Goal: Transaction & Acquisition: Purchase product/service

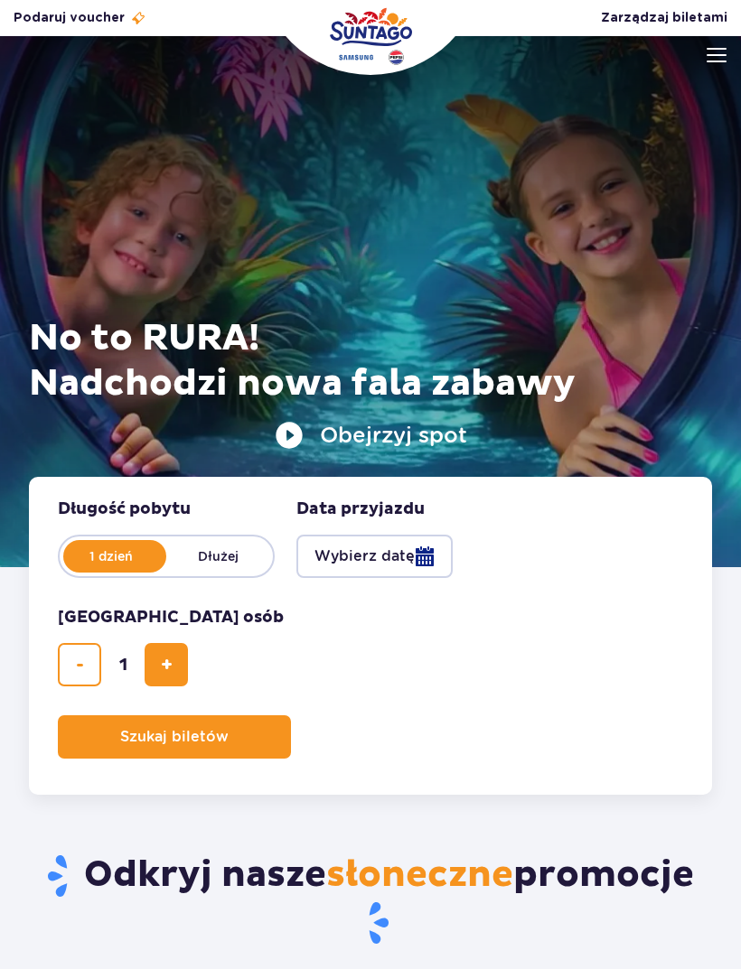
click at [717, 50] on img at bounding box center [717, 55] width 20 height 14
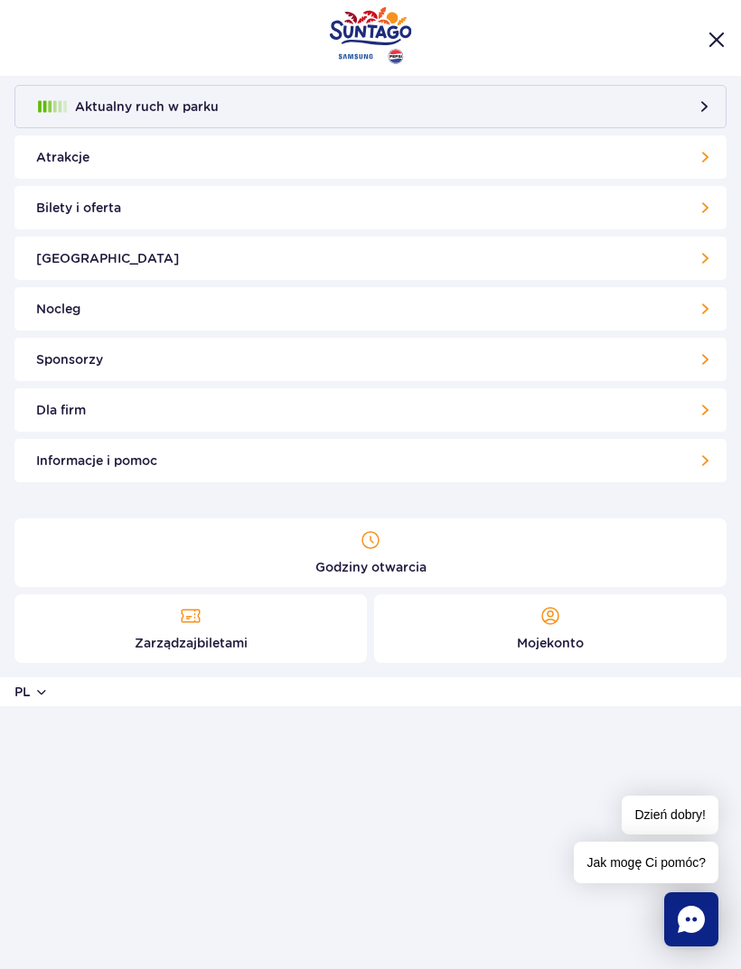
click at [691, 202] on link "Bilety i oferta" at bounding box center [370, 207] width 712 height 43
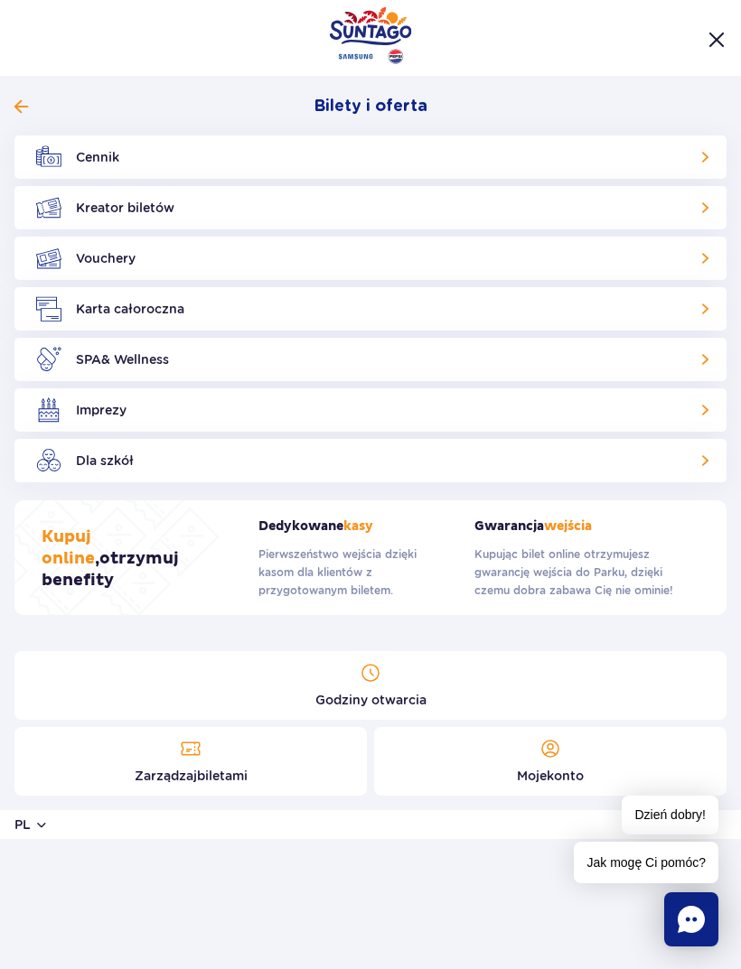
click at [678, 153] on link "Cennik" at bounding box center [370, 157] width 712 height 43
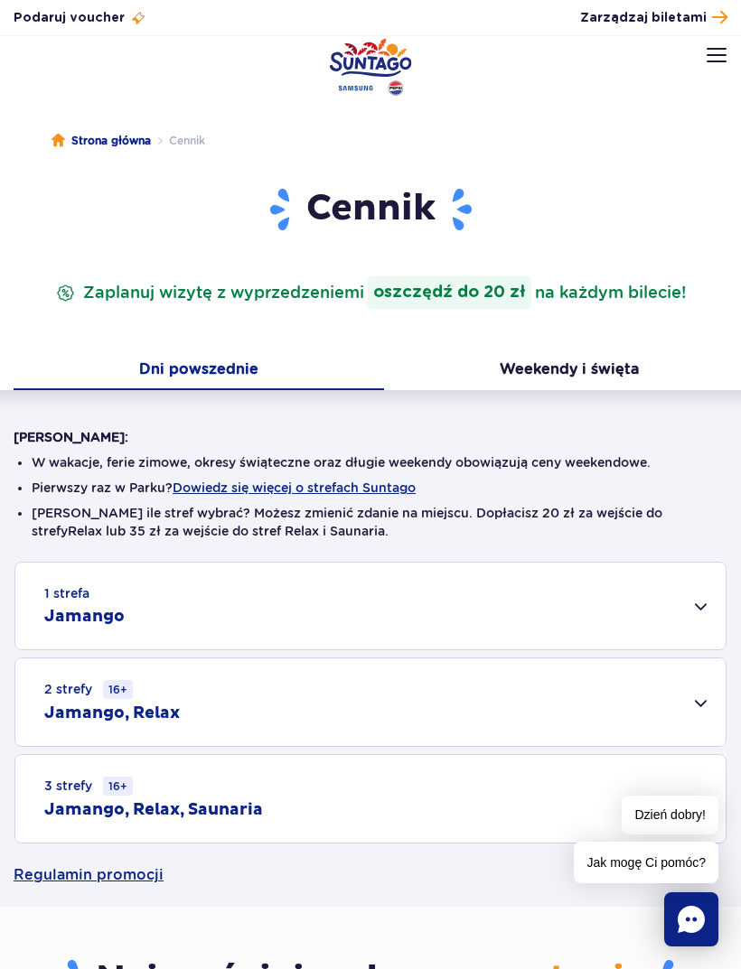
click at [76, 704] on h2 "Jamango, Relax" at bounding box center [112, 714] width 136 height 22
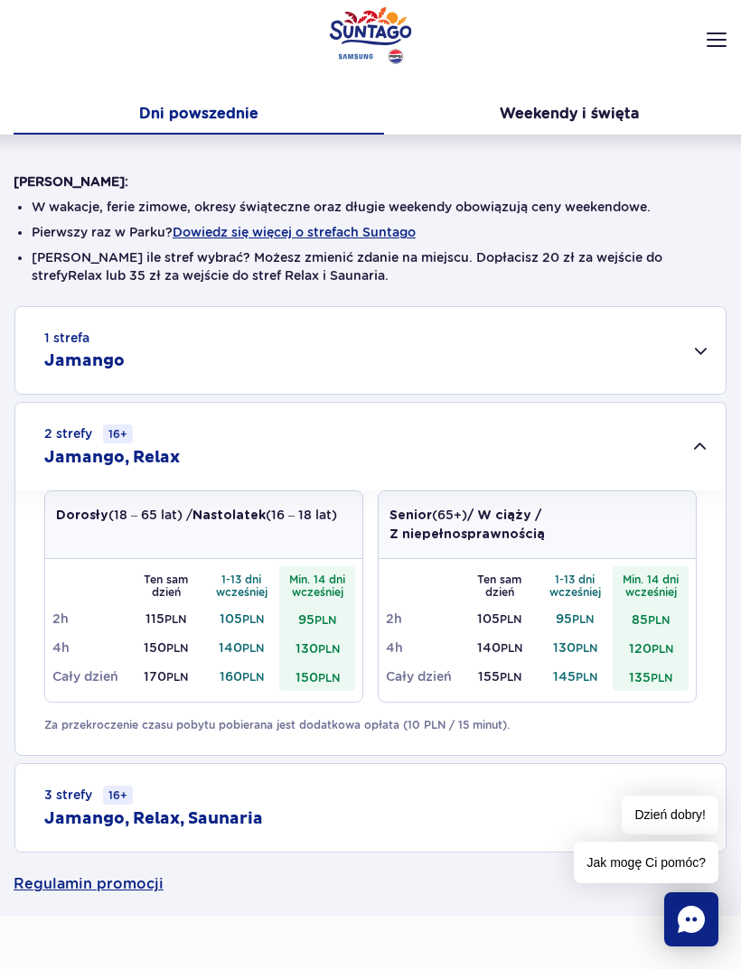
scroll to position [360, 0]
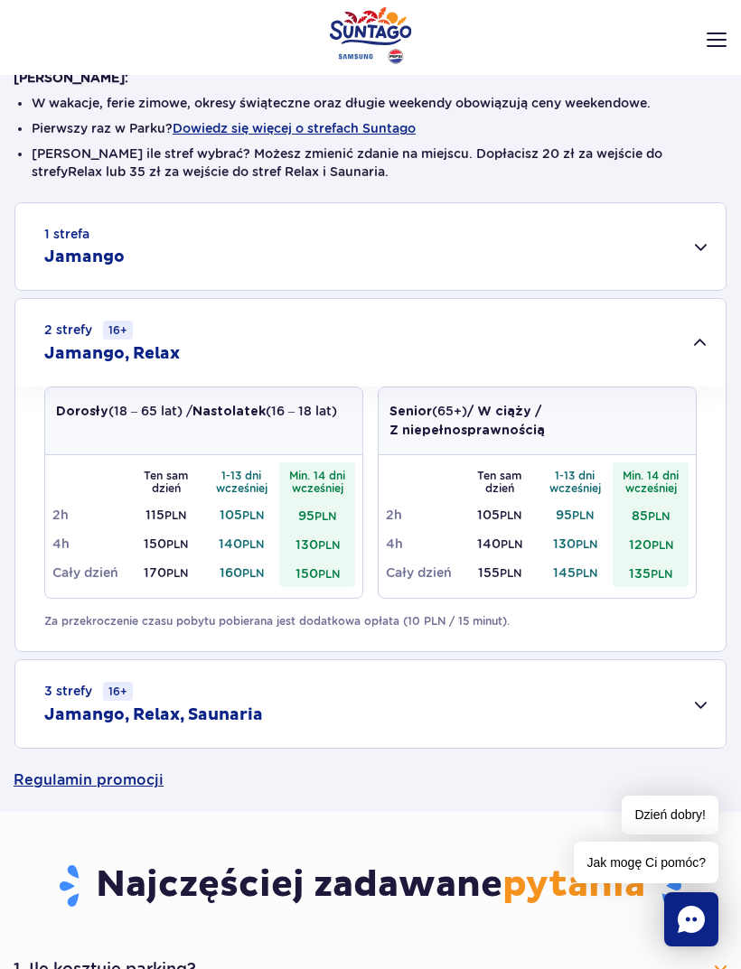
click at [236, 536] on td "140 PLN" at bounding box center [242, 543] width 76 height 29
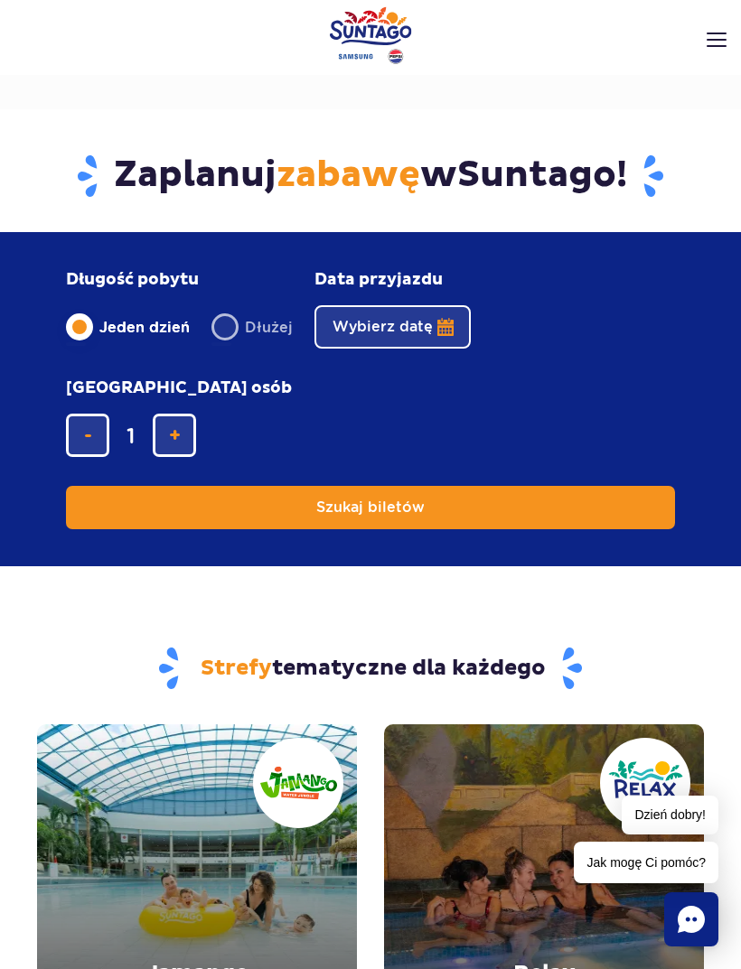
scroll to position [1203, 0]
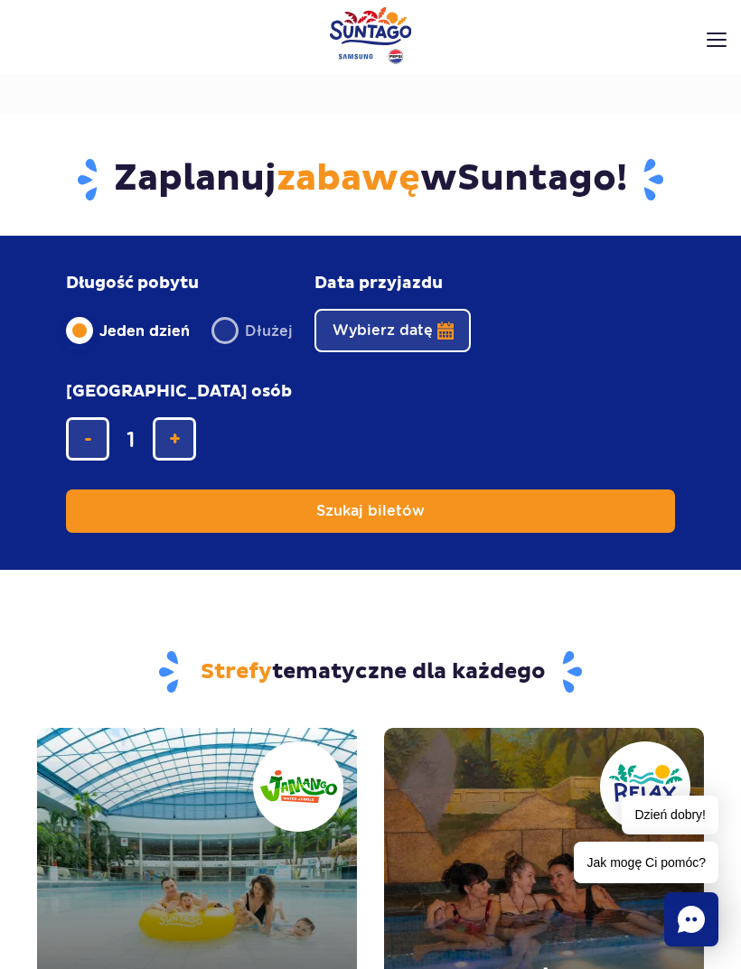
click at [426, 331] on button "Wybierz datę" at bounding box center [392, 330] width 156 height 43
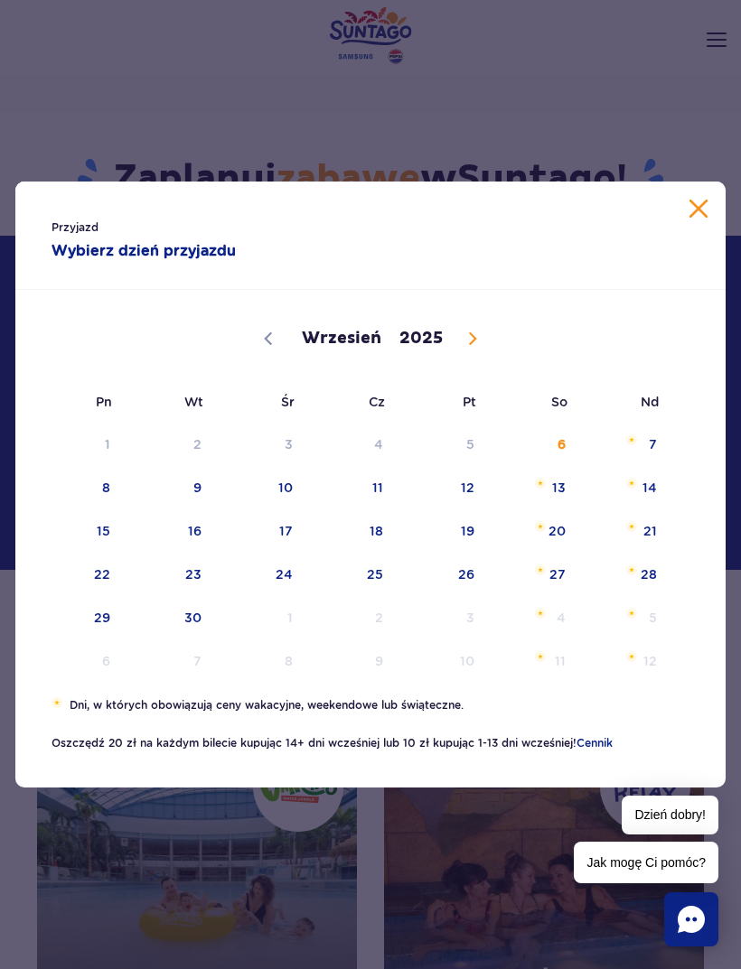
click at [479, 344] on span at bounding box center [472, 338] width 31 height 31
select select "9"
click at [211, 548] on span "14" at bounding box center [170, 531] width 91 height 42
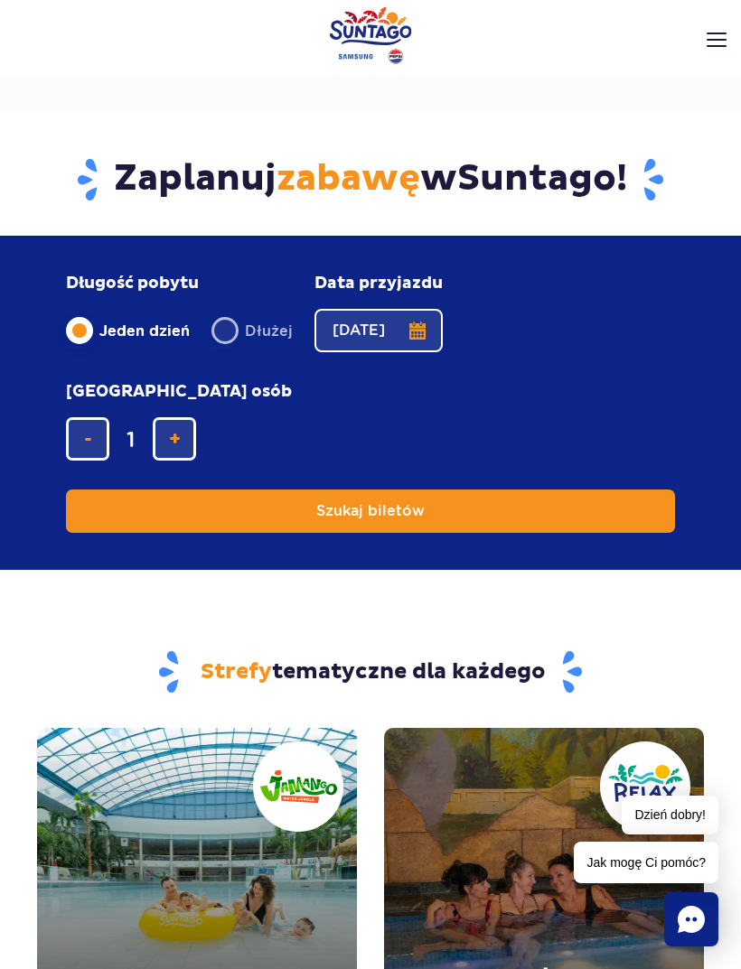
click at [555, 503] on button "Szukaj biletów" at bounding box center [370, 511] width 609 height 43
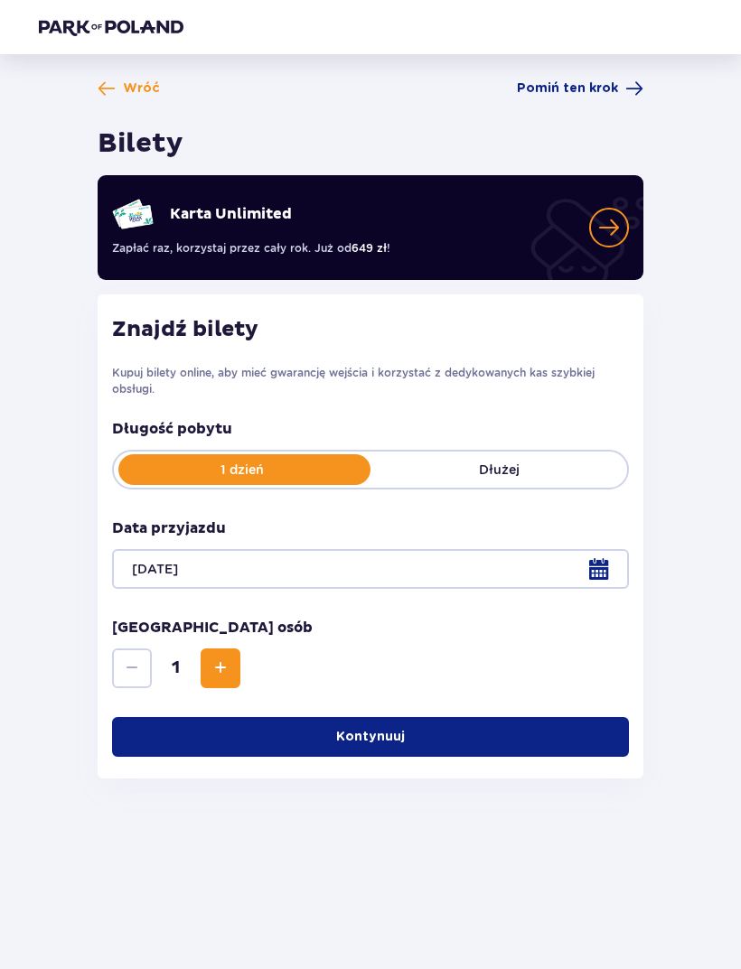
scroll to position [58, 0]
click at [553, 717] on button "Kontynuuj" at bounding box center [370, 737] width 517 height 40
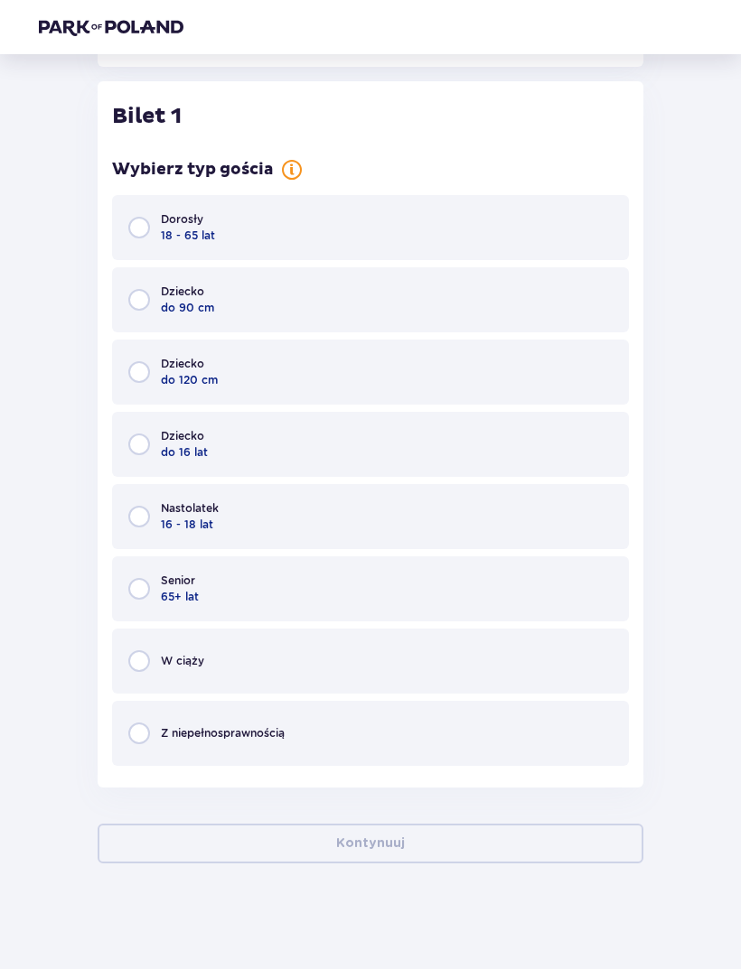
scroll to position [715, 0]
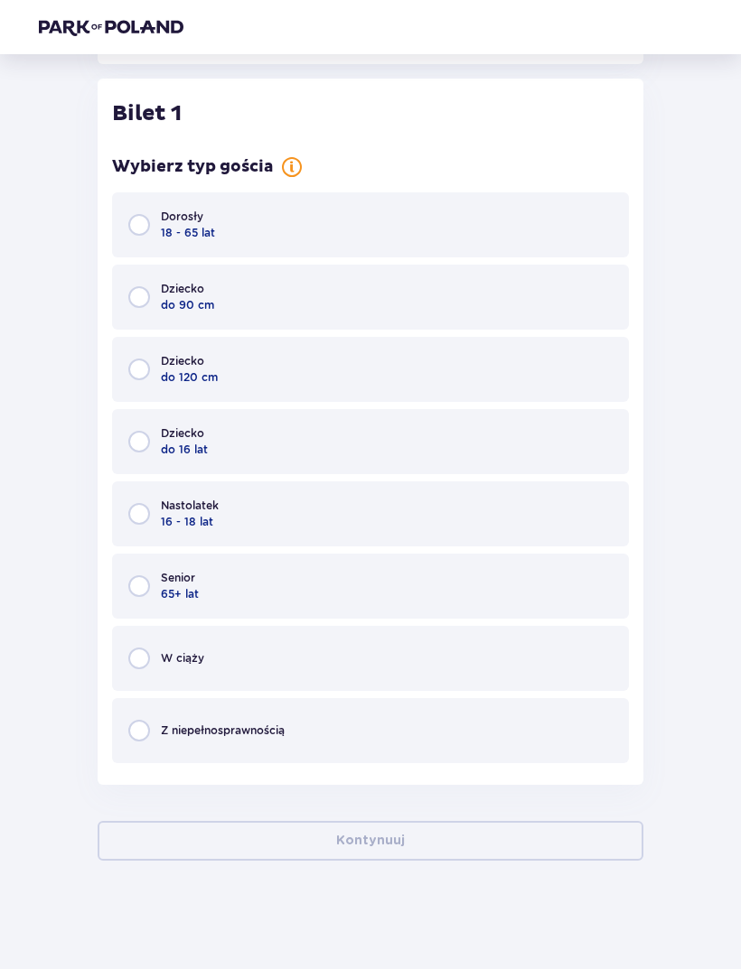
click at [522, 201] on div "Dorosły 18 - 65 lat" at bounding box center [370, 224] width 517 height 65
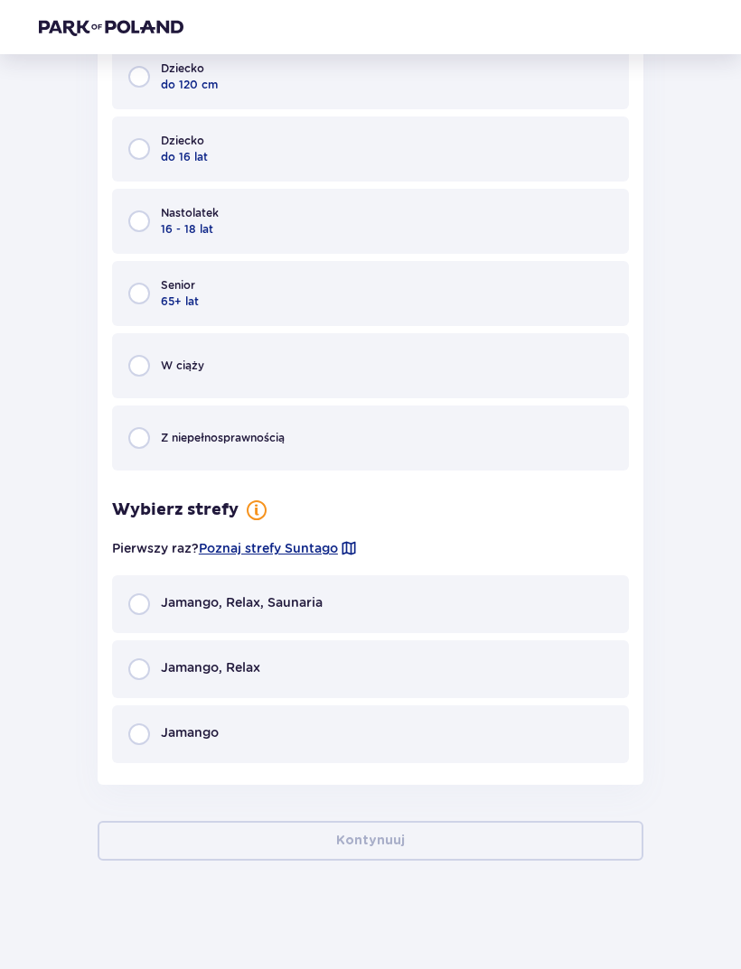
click at [597, 671] on div "Jamango, Relax" at bounding box center [370, 670] width 517 height 58
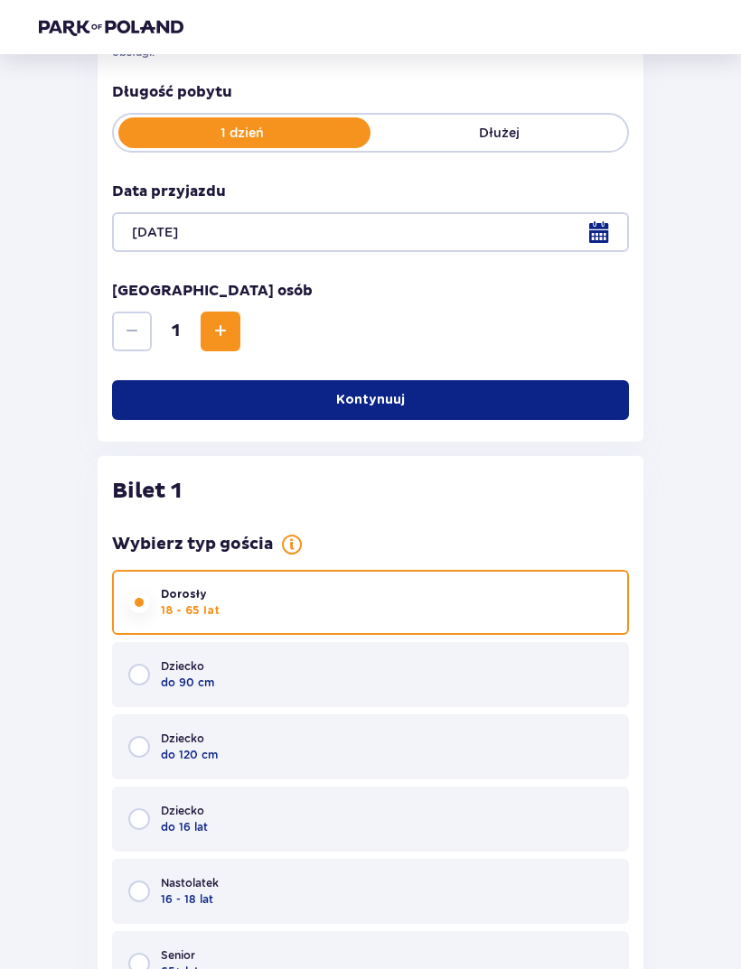
scroll to position [265, 0]
